Goal: Entertainment & Leisure: Consume media (video, audio)

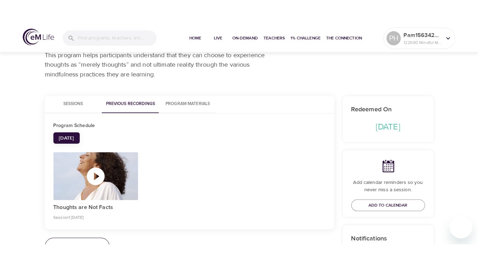
scroll to position [112, 0]
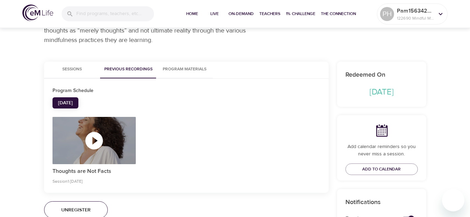
click at [94, 140] on icon "button" at bounding box center [94, 140] width 21 height 21
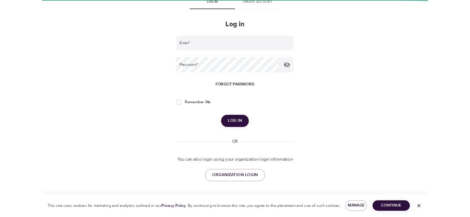
scroll to position [26, 0]
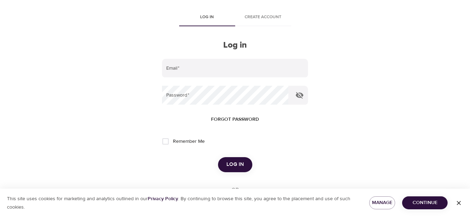
type input "[EMAIL_ADDRESS][DOMAIN_NAME]"
click at [237, 165] on span "Log in" at bounding box center [234, 164] width 17 height 9
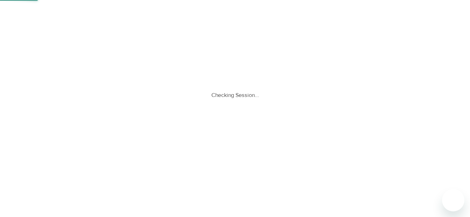
scroll to position [0, 0]
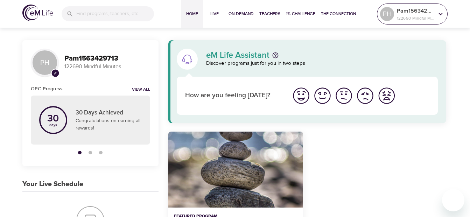
click at [439, 16] on icon at bounding box center [440, 14] width 8 height 8
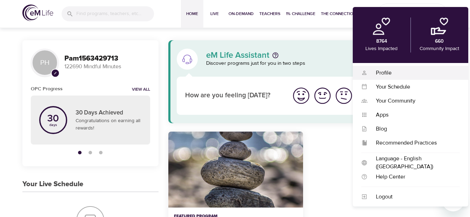
click at [384, 73] on div "Profile" at bounding box center [413, 73] width 92 height 8
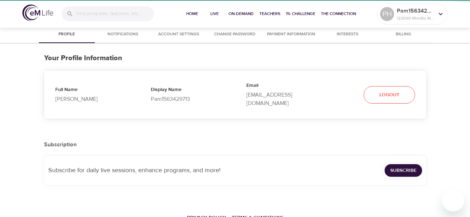
select select "10"
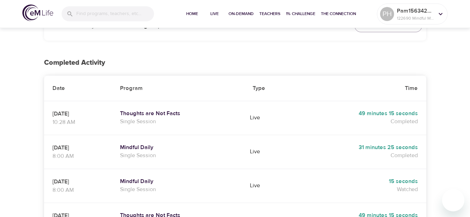
scroll to position [163, 0]
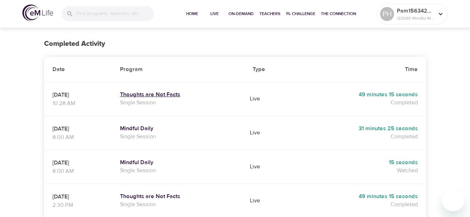
click at [167, 91] on h5 "Thoughts are Not Facts" at bounding box center [178, 94] width 116 height 7
